Goal: Task Accomplishment & Management: Complete application form

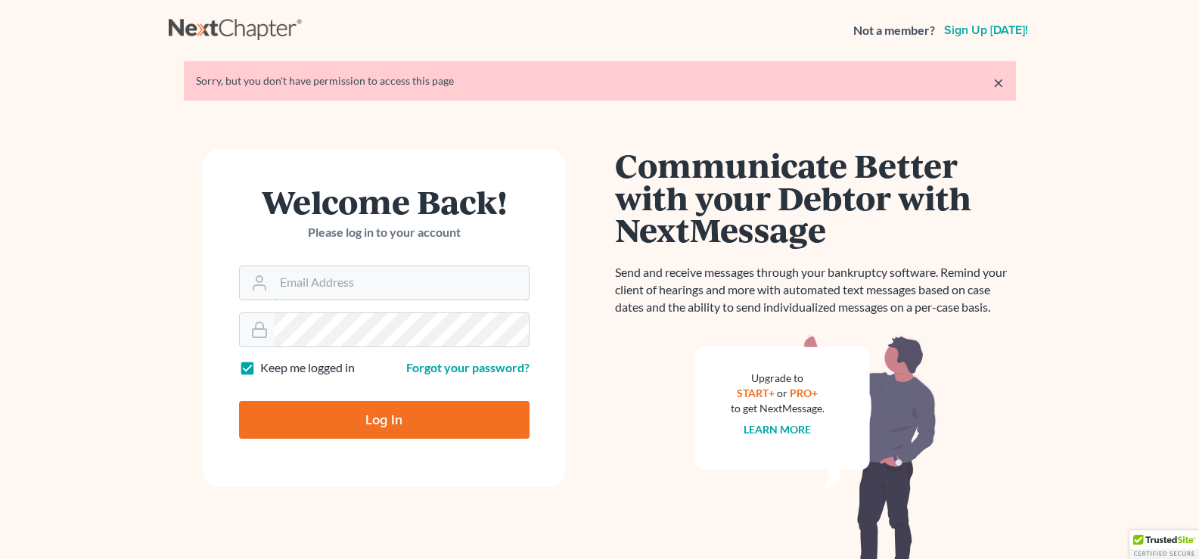
type input "[EMAIL_ADDRESS][DOMAIN_NAME]"
click at [364, 424] on input "Log In" at bounding box center [384, 420] width 290 height 38
type input "Thinking..."
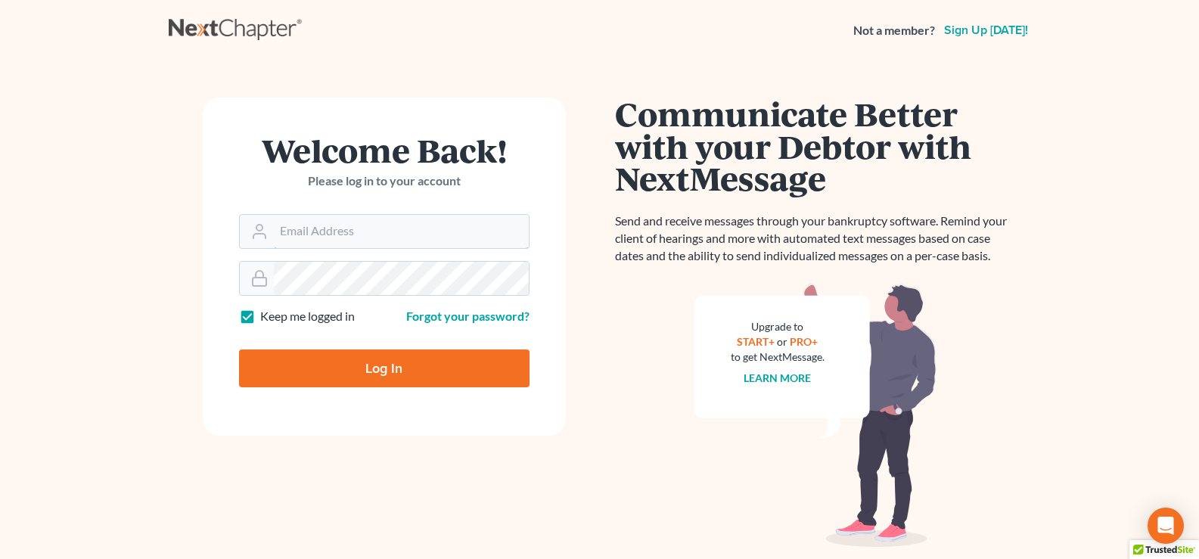
type input "lgibson@arthurlwalker.com"
click at [361, 377] on input "Log In" at bounding box center [384, 368] width 290 height 38
type input "Thinking..."
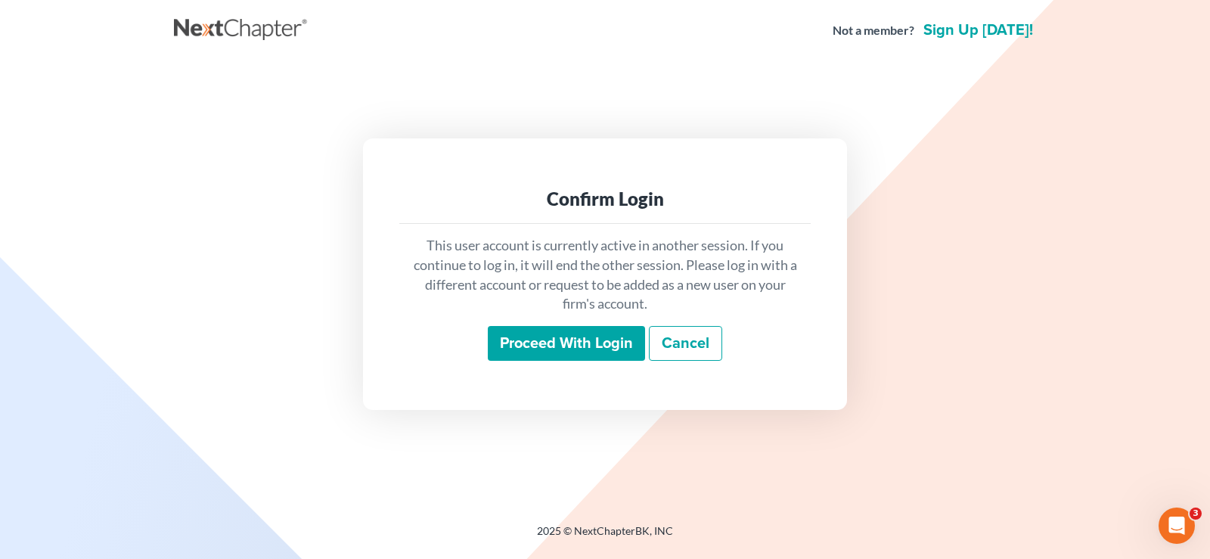
click at [521, 342] on input "Proceed with login" at bounding box center [566, 343] width 157 height 35
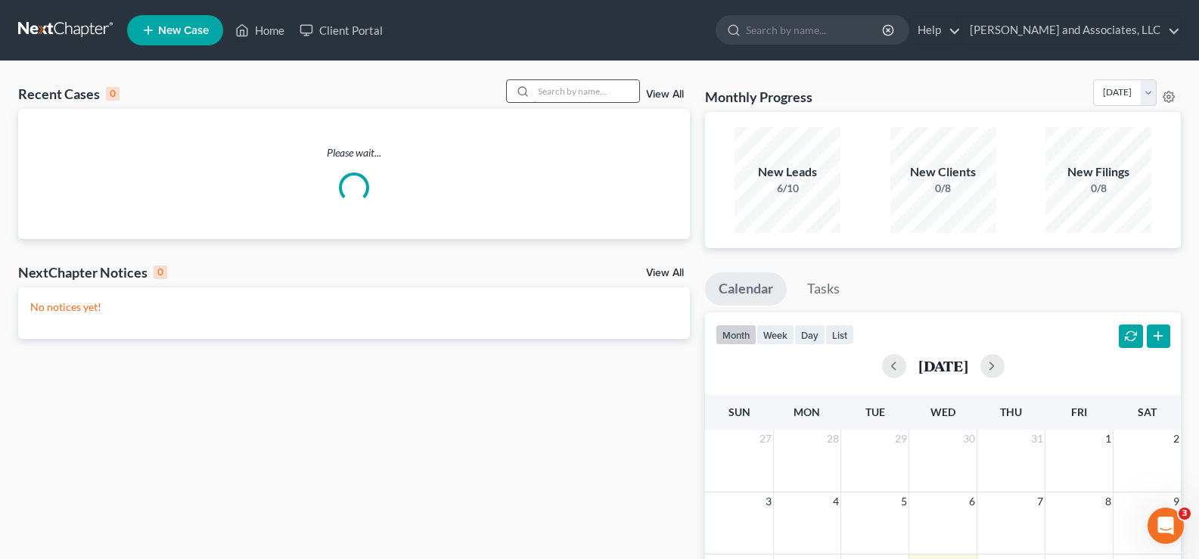
click at [579, 95] on input "search" at bounding box center [586, 91] width 106 height 22
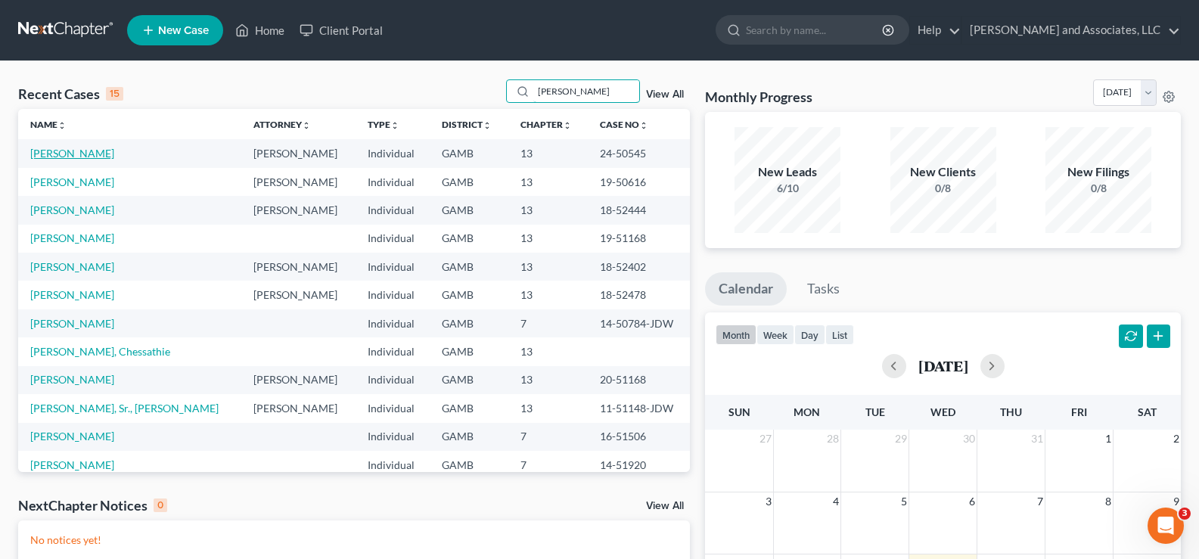
type input "[PERSON_NAME]"
click at [73, 160] on link "[PERSON_NAME]" at bounding box center [72, 153] width 84 height 13
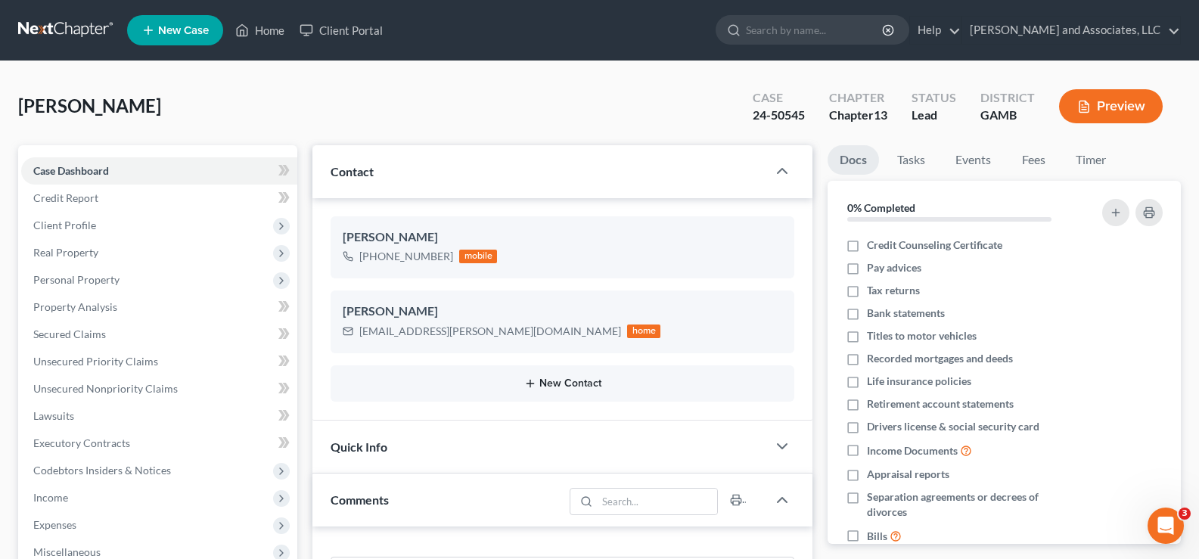
scroll to position [5305, 0]
click at [569, 385] on button "New Contact" at bounding box center [562, 383] width 439 height 12
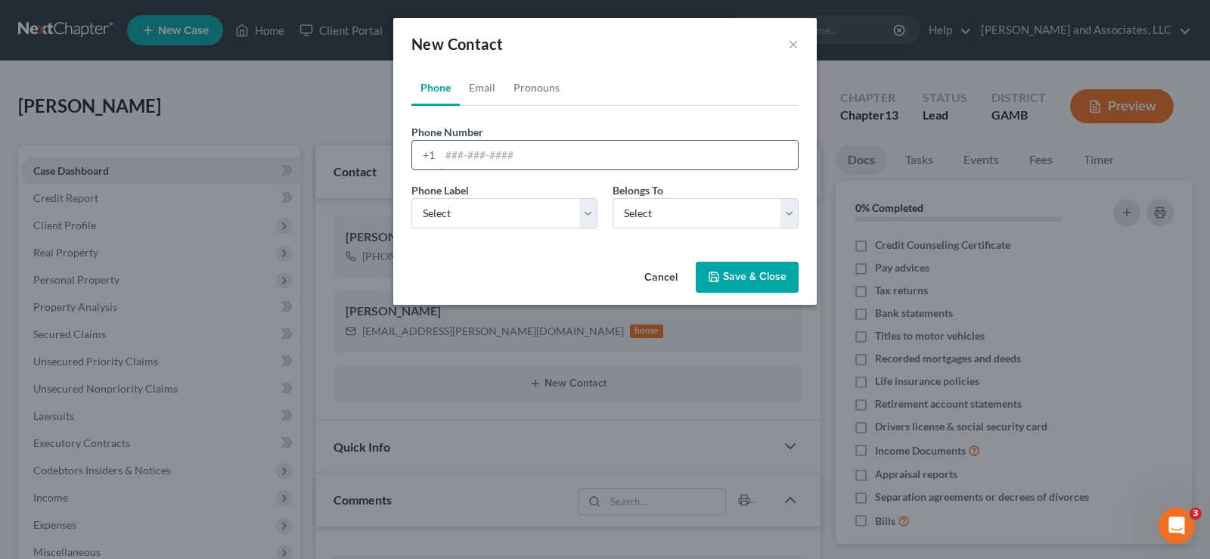
click at [446, 157] on input "tel" at bounding box center [619, 155] width 358 height 29
type input "[PHONE_NUMBER]"
click at [501, 220] on select "Select Mobile Home Work Other" at bounding box center [504, 213] width 186 height 30
select select "0"
click at [411, 198] on select "Select Mobile Home Work Other" at bounding box center [504, 213] width 186 height 30
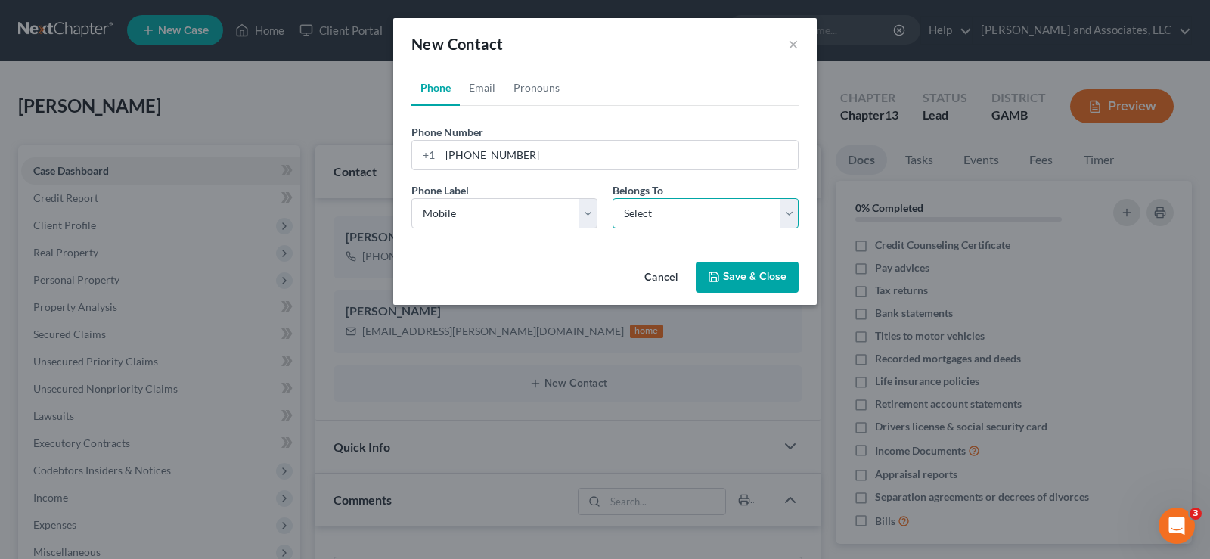
click at [668, 207] on select "Select Client Other" at bounding box center [706, 213] width 186 height 30
select select "0"
click at [613, 198] on select "Select Client Other" at bounding box center [706, 213] width 186 height 30
click at [557, 157] on input "[PHONE_NUMBER]" at bounding box center [619, 155] width 358 height 29
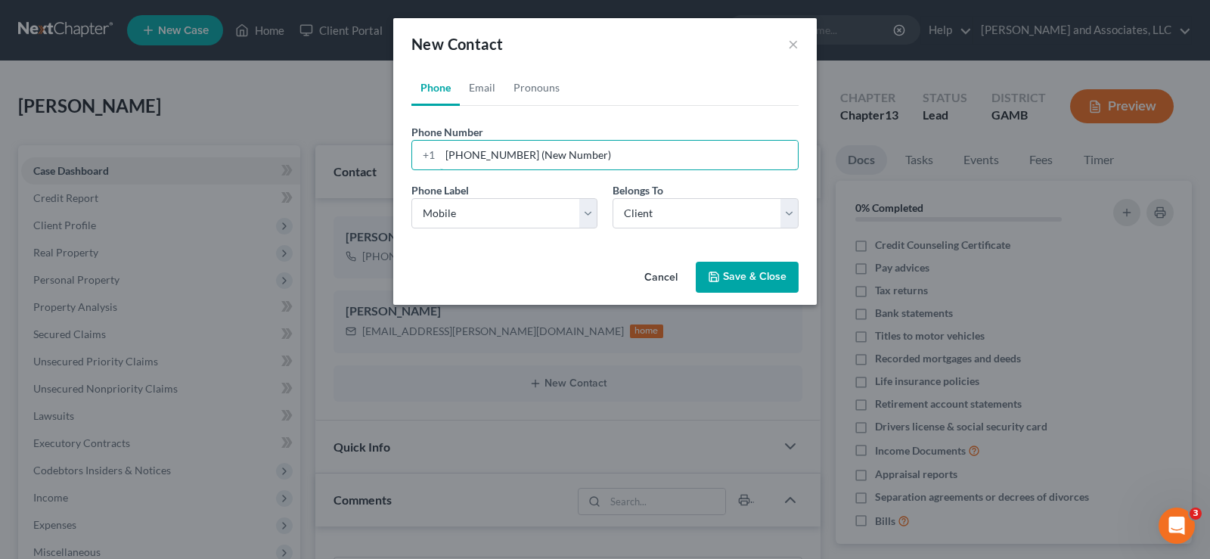
type input "[PHONE_NUMBER] (New Number)"
click at [763, 277] on button "Save & Close" at bounding box center [747, 278] width 103 height 32
